Goal: Transaction & Acquisition: Purchase product/service

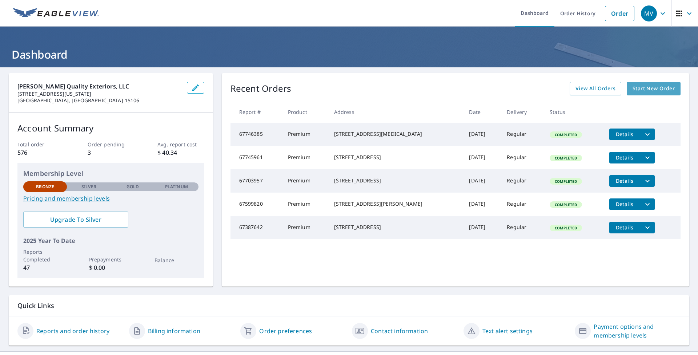
click at [633, 91] on span "Start New Order" at bounding box center [654, 88] width 42 height 9
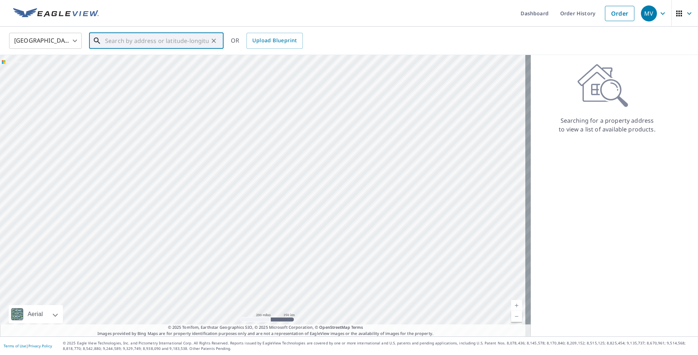
click at [186, 44] on input "text" at bounding box center [157, 41] width 104 height 20
click at [143, 63] on span "[STREET_ADDRESS][PERSON_NAME]" at bounding box center [161, 61] width 114 height 9
type input "[STREET_ADDRESS][PERSON_NAME]"
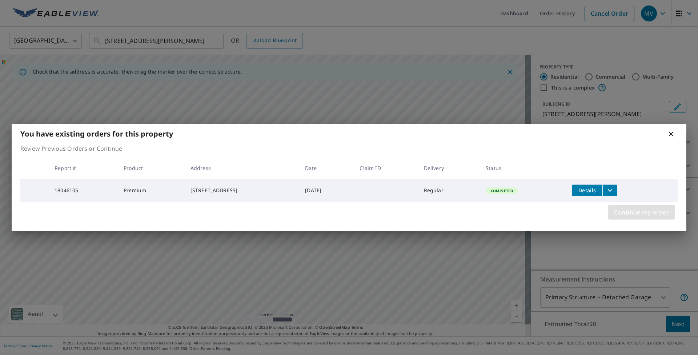
click at [647, 213] on span "Continue my order" at bounding box center [641, 212] width 55 height 10
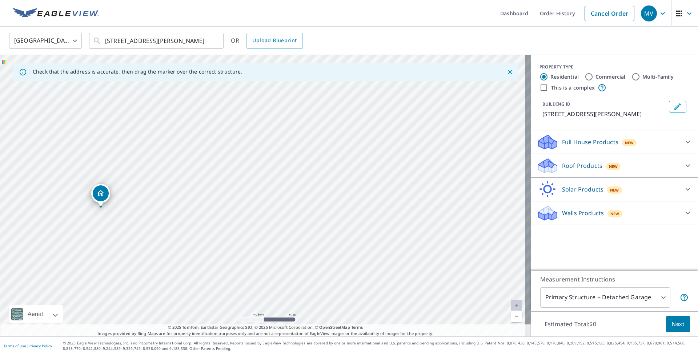
drag, startPoint x: 200, startPoint y: 194, endPoint x: 247, endPoint y: 190, distance: 47.8
click at [247, 190] on div "[STREET_ADDRESS][PERSON_NAME]" at bounding box center [265, 195] width 531 height 281
click at [564, 163] on p "Roof Products" at bounding box center [582, 165] width 40 height 9
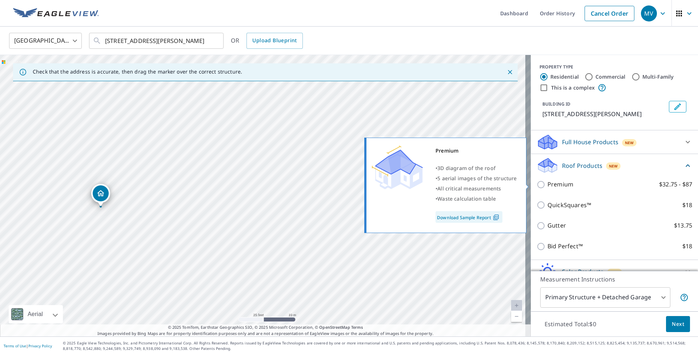
click at [564, 182] on p "Premium" at bounding box center [561, 184] width 26 height 9
click at [548, 182] on input "Premium $32.75 - $87" at bounding box center [542, 184] width 11 height 9
checkbox input "true"
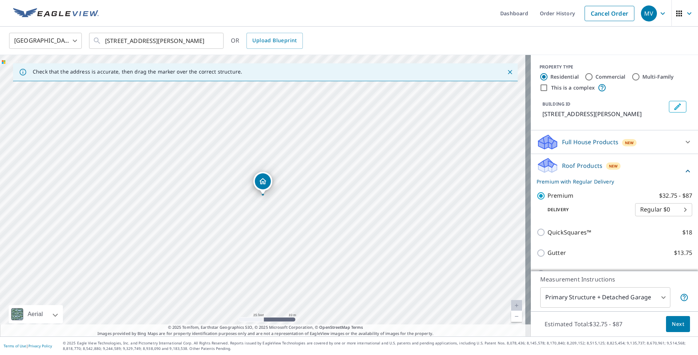
click at [675, 330] on button "Next" at bounding box center [678, 324] width 24 height 16
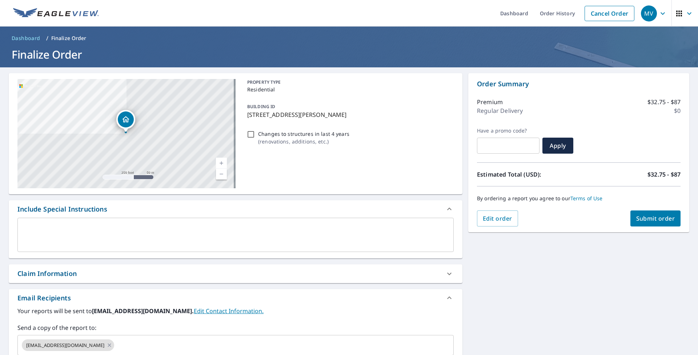
click at [644, 220] on span "Submit order" at bounding box center [655, 218] width 39 height 8
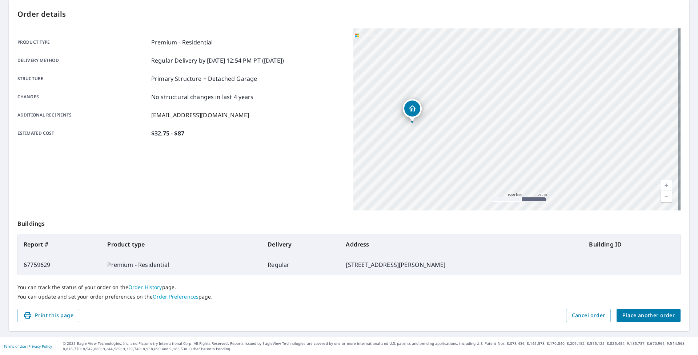
scroll to position [73, 0]
